Goal: Task Accomplishment & Management: Manage account settings

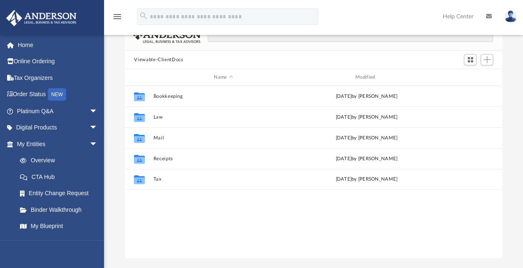
scroll to position [183, 370]
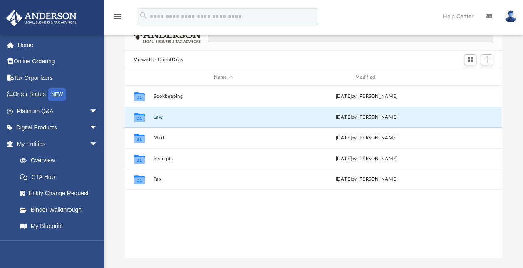
click at [158, 116] on button "Law" at bounding box center [223, 116] width 140 height 5
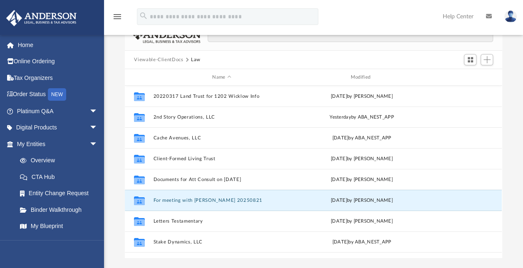
click at [180, 199] on button "For meeting with [PERSON_NAME] 20250821" at bounding box center [221, 200] width 136 height 5
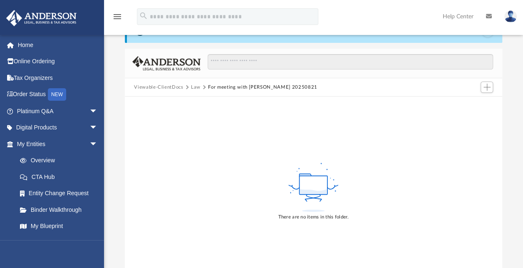
scroll to position [0, 0]
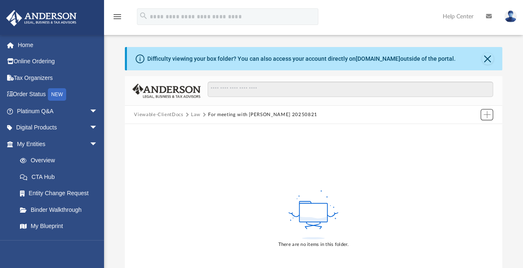
click at [486, 114] on span "Add" at bounding box center [486, 114] width 7 height 7
click at [473, 131] on li "Upload" at bounding box center [474, 131] width 27 height 9
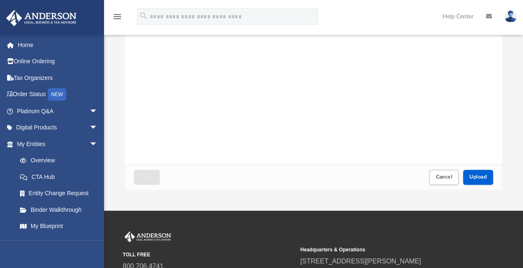
scroll to position [122, 0]
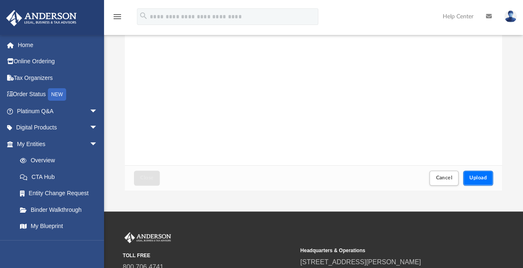
click at [472, 179] on span "Upload" at bounding box center [477, 177] width 17 height 5
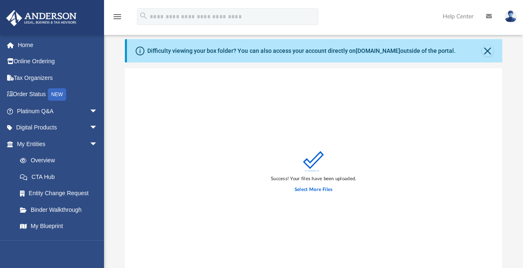
scroll to position [0, 0]
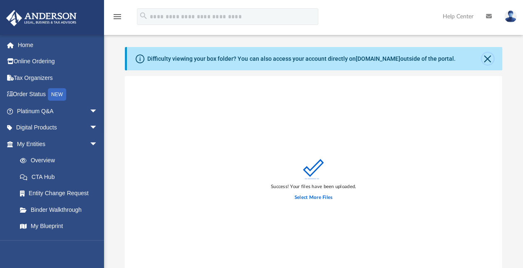
click at [492, 57] on button "Close" at bounding box center [488, 59] width 12 height 12
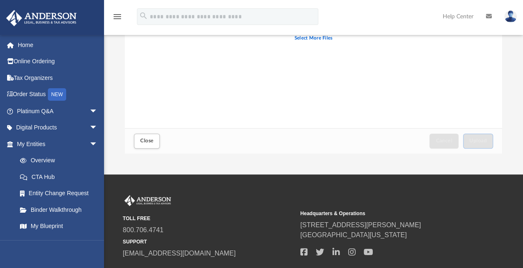
scroll to position [131, 0]
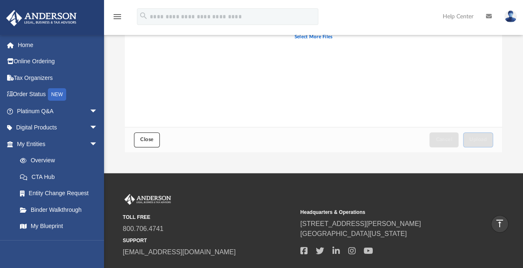
click at [159, 137] on button "Close" at bounding box center [147, 139] width 26 height 15
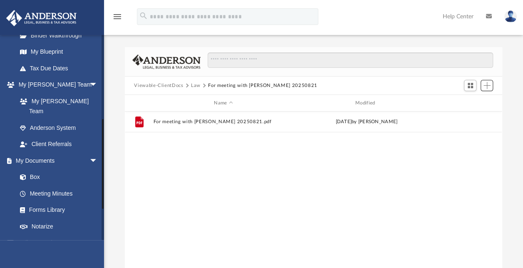
scroll to position [189, 0]
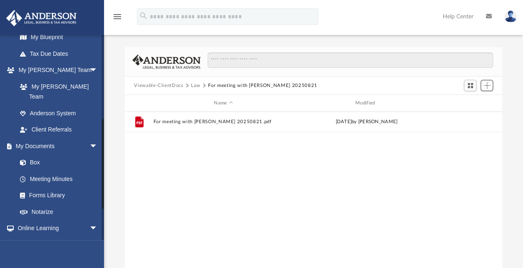
click at [101, 164] on div "[EMAIL_ADDRESS][DOMAIN_NAME] Sign Out [EMAIL_ADDRESS][DOMAIN_NAME] Home Online …" at bounding box center [52, 137] width 104 height 205
click at [170, 86] on button "Viewable-ClientDocs" at bounding box center [158, 85] width 49 height 7
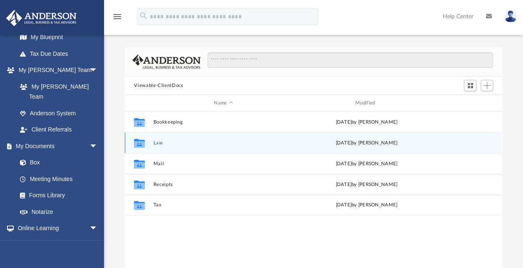
click at [162, 147] on div "Collaborated Folder Law [DATE] by [PERSON_NAME]" at bounding box center [313, 142] width 377 height 21
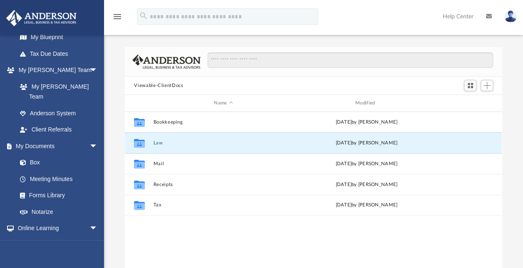
click at [160, 145] on button "Law" at bounding box center [223, 142] width 140 height 5
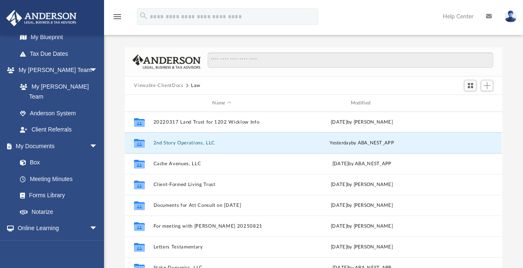
click at [162, 143] on button "2nd Story Operations, LLC" at bounding box center [221, 142] width 136 height 5
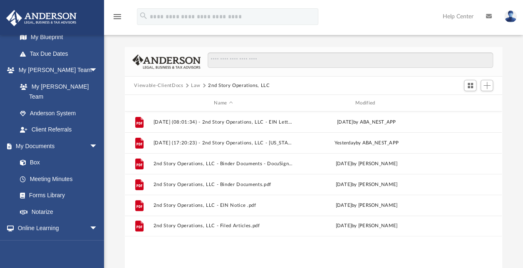
click at [175, 84] on button "Viewable-ClientDocs" at bounding box center [158, 85] width 49 height 7
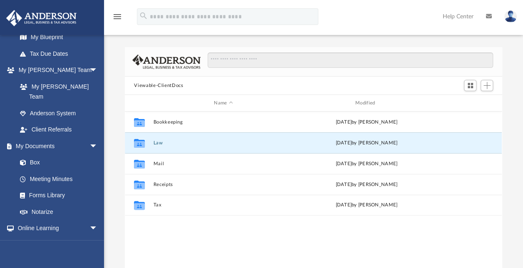
click at [156, 142] on button "Law" at bounding box center [223, 142] width 140 height 5
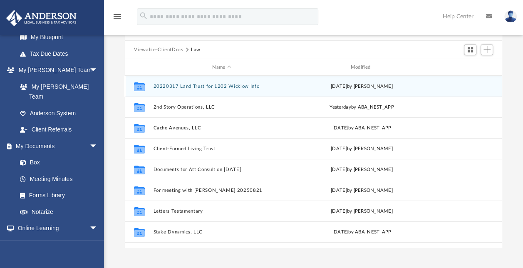
scroll to position [38, 0]
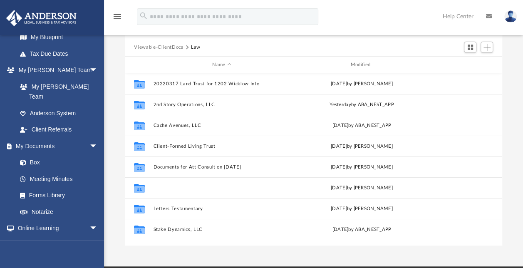
click at [179, 186] on button "For meeting with [PERSON_NAME] 20250821" at bounding box center [221, 187] width 136 height 5
